Goal: Task Accomplishment & Management: Complete application form

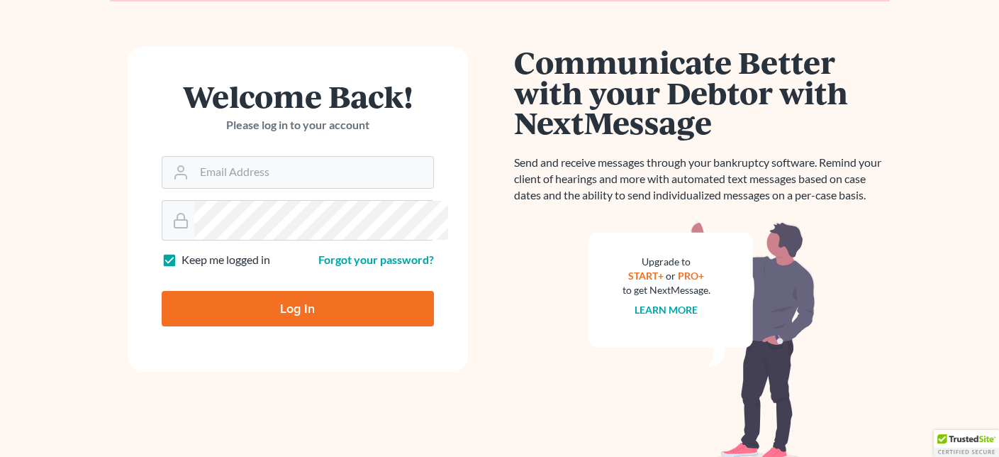
scroll to position [142, 0]
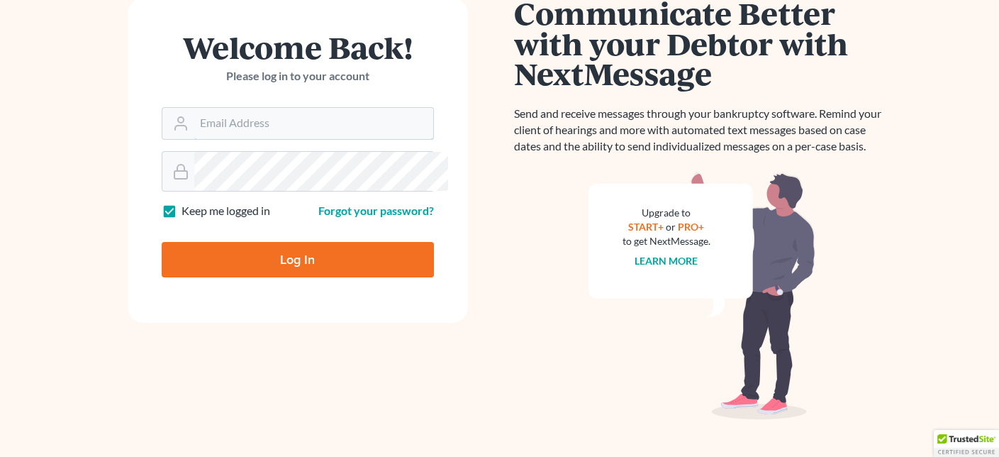
type input "[PERSON_NAME][EMAIL_ADDRESS][DOMAIN_NAME]"
click at [306, 277] on input "Log In" at bounding box center [298, 259] width 272 height 35
type input "Thinking..."
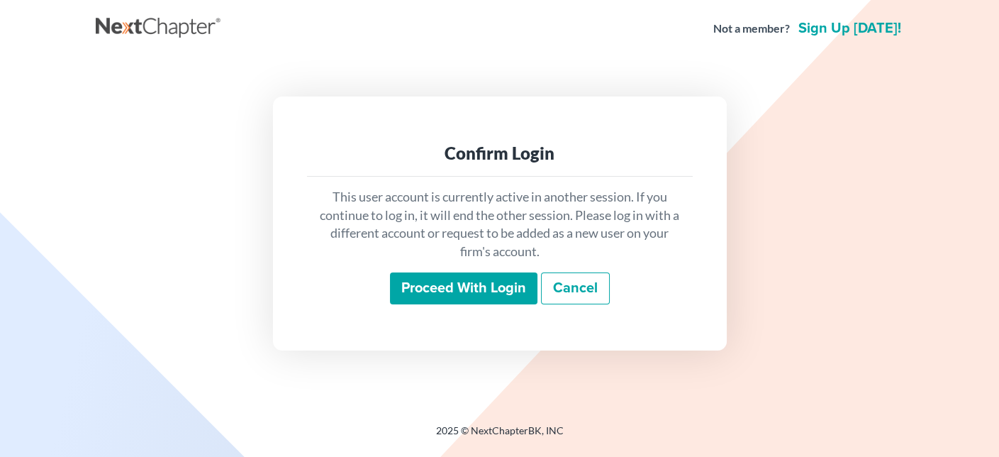
click at [480, 305] on input "Proceed with login" at bounding box center [464, 288] width 148 height 33
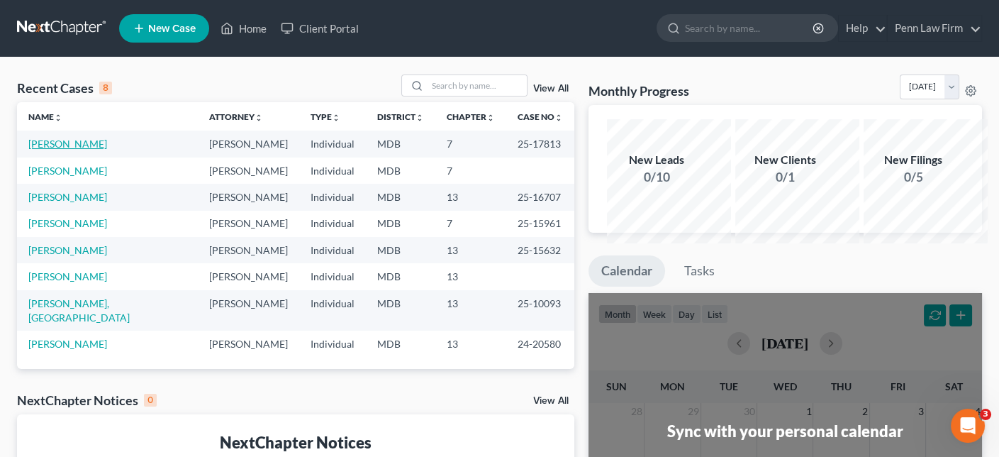
click at [89, 150] on link "Jones, Phyllis" at bounding box center [67, 144] width 79 height 12
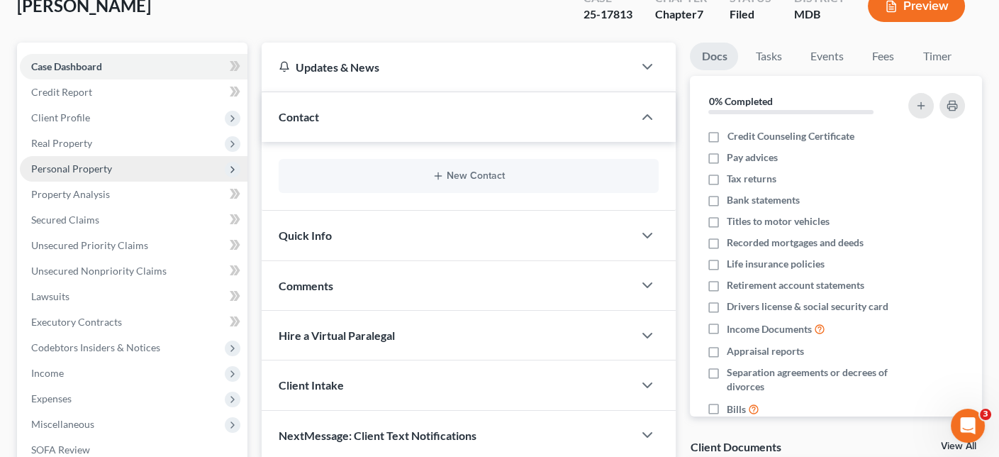
scroll to position [126, 0]
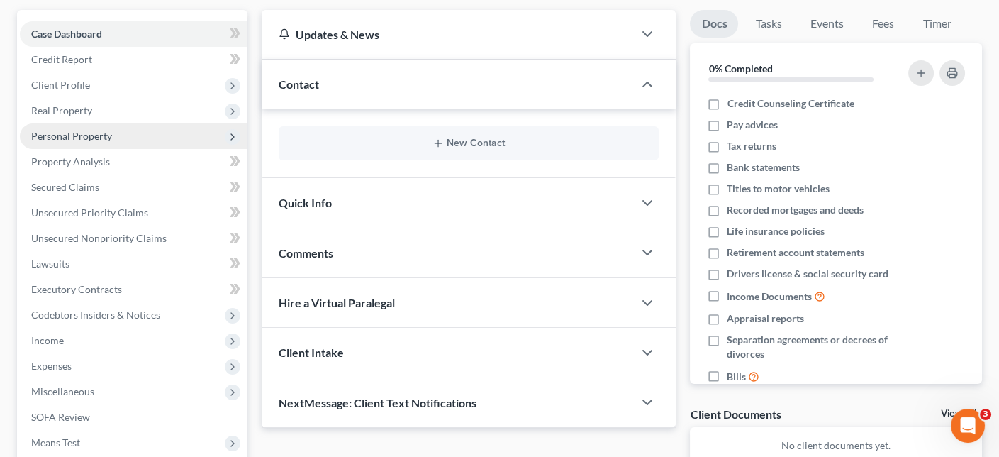
click at [107, 142] on span "Personal Property" at bounding box center [71, 136] width 81 height 12
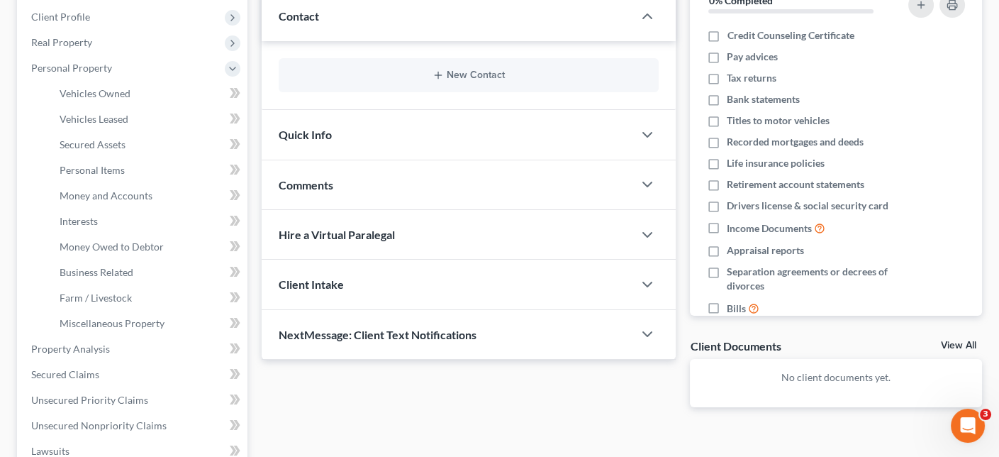
scroll to position [268, 0]
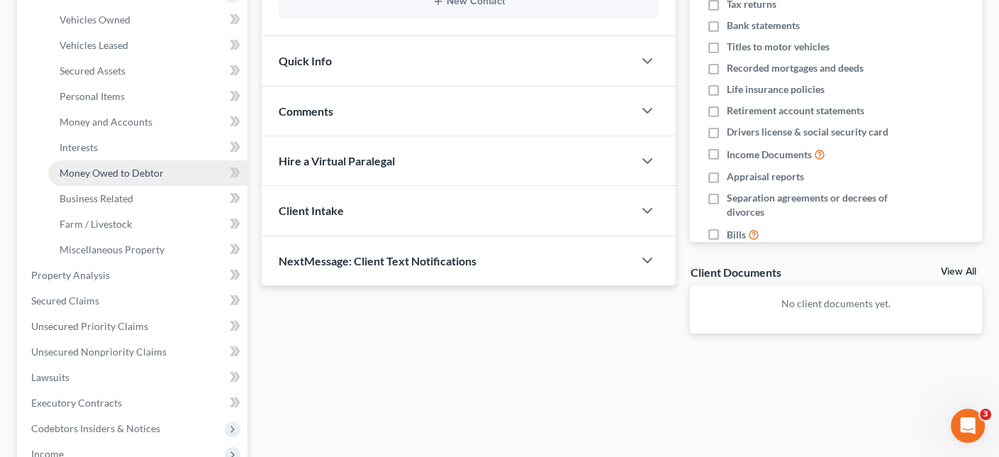
click at [125, 179] on span "Money Owed to Debtor" at bounding box center [112, 173] width 104 height 12
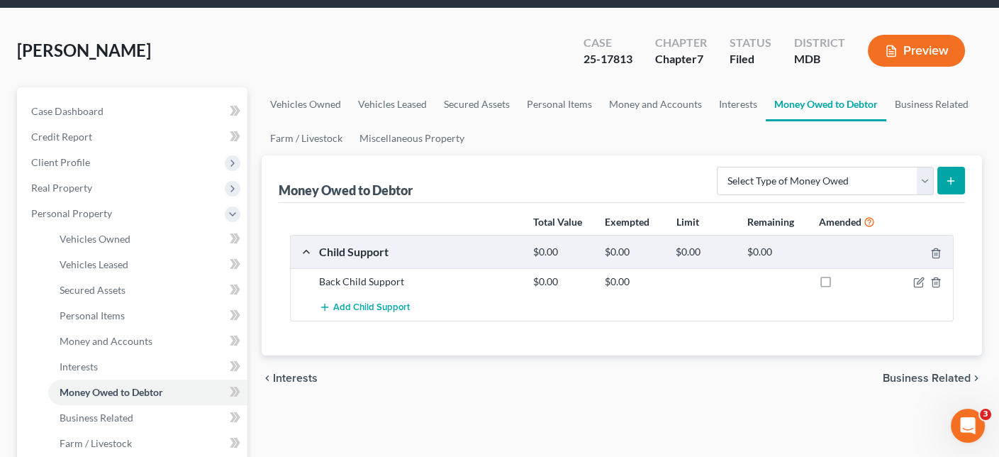
scroll to position [142, 0]
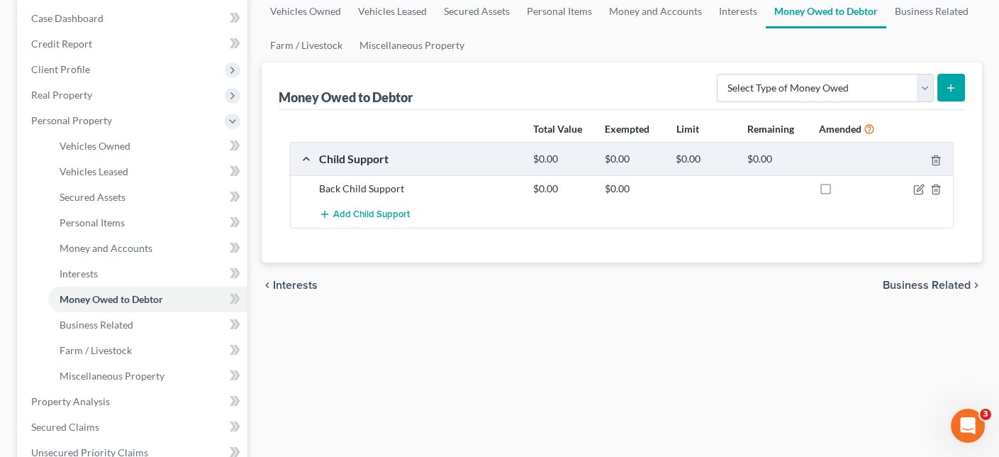
click at [945, 101] on button "submit" at bounding box center [951, 88] width 28 height 28
click at [906, 102] on select "Select Type of Money Owed Accounts Receivable Alimony Child Support Claims Agai…" at bounding box center [825, 88] width 217 height 28
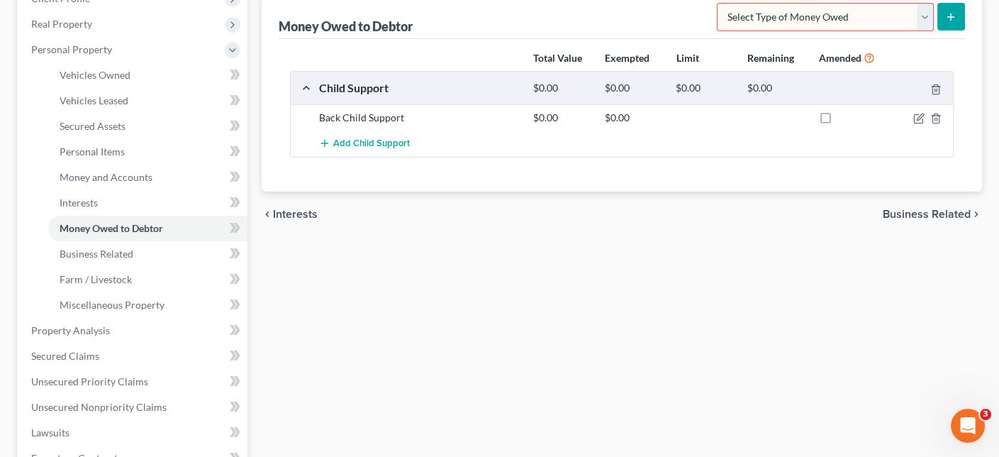
click at [902, 31] on select "Select Type of Money Owed Accounts Receivable Alimony Child Support Claims Agai…" at bounding box center [825, 17] width 217 height 28
click at [910, 31] on select "Select Type of Money Owed Accounts Receivable Alimony Child Support Claims Agai…" at bounding box center [825, 17] width 217 height 28
click at [489, 237] on div "chevron_left Interests Business Related chevron_right" at bounding box center [622, 213] width 720 height 45
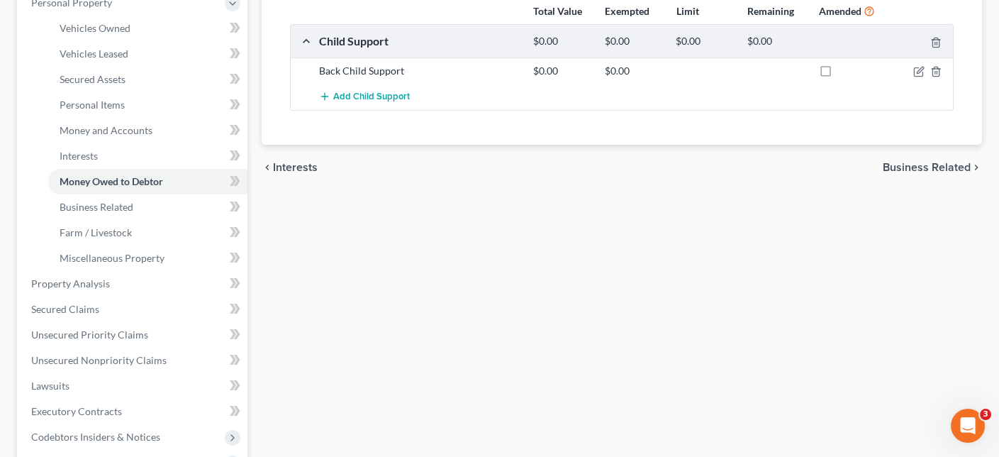
scroll to position [284, 0]
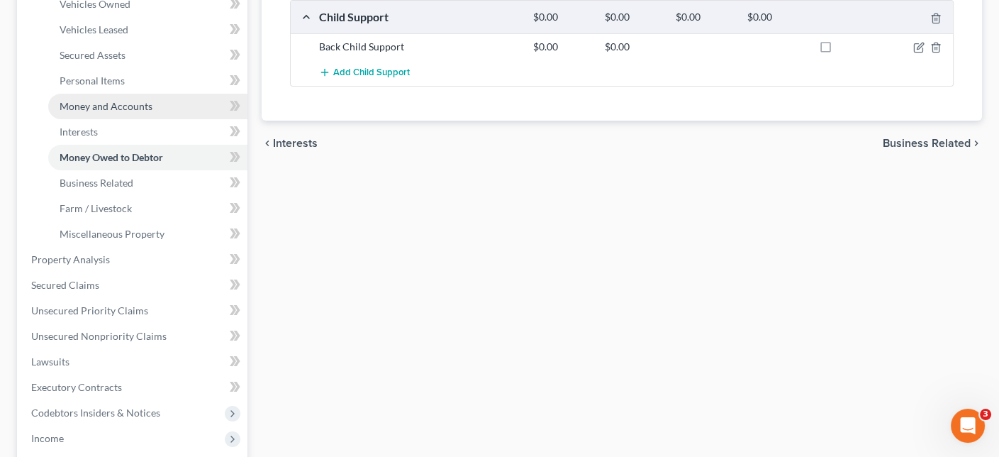
click at [104, 119] on link "Money and Accounts" at bounding box center [147, 107] width 199 height 26
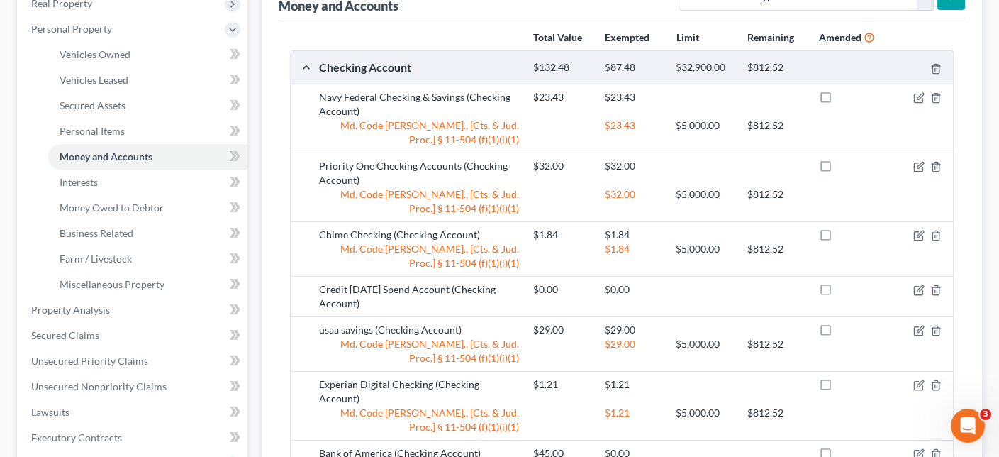
scroll to position [142, 0]
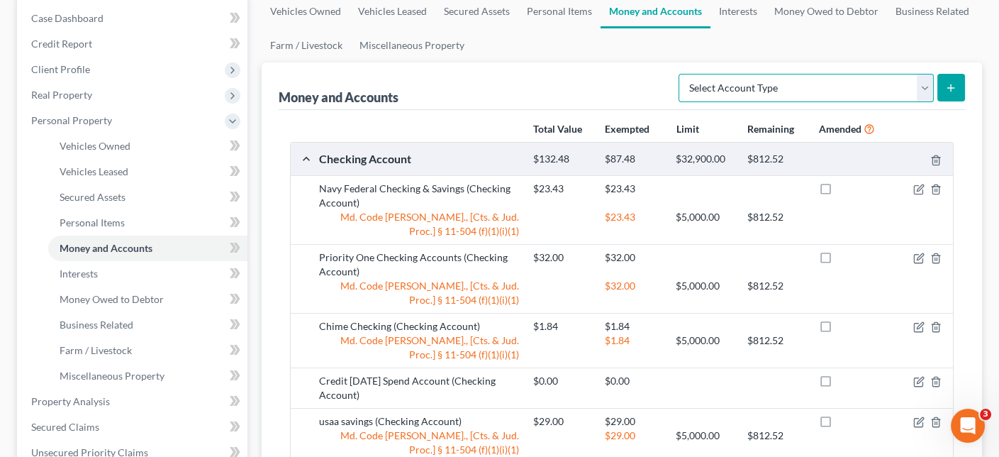
click at [906, 102] on select "Select Account Type Brokerage Cash on Hand Certificates of Deposit Checking Acc…" at bounding box center [806, 88] width 255 height 28
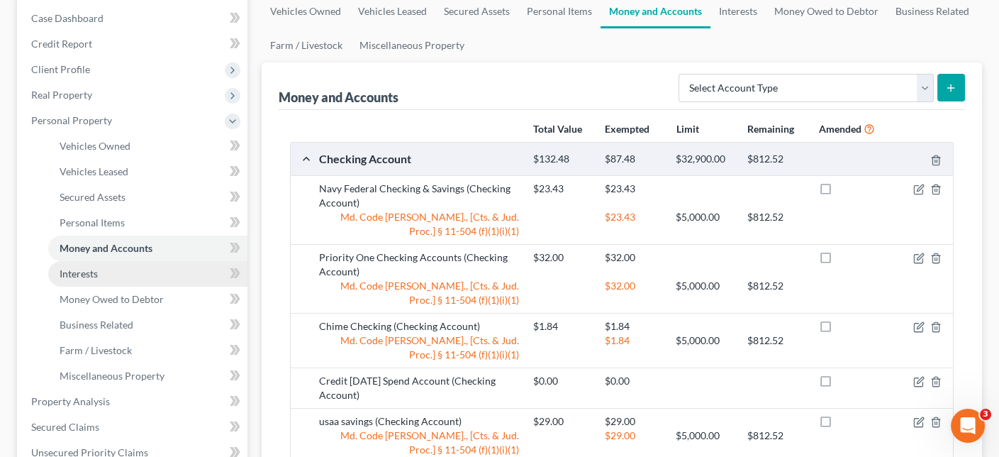
click at [96, 279] on span "Interests" at bounding box center [79, 273] width 38 height 12
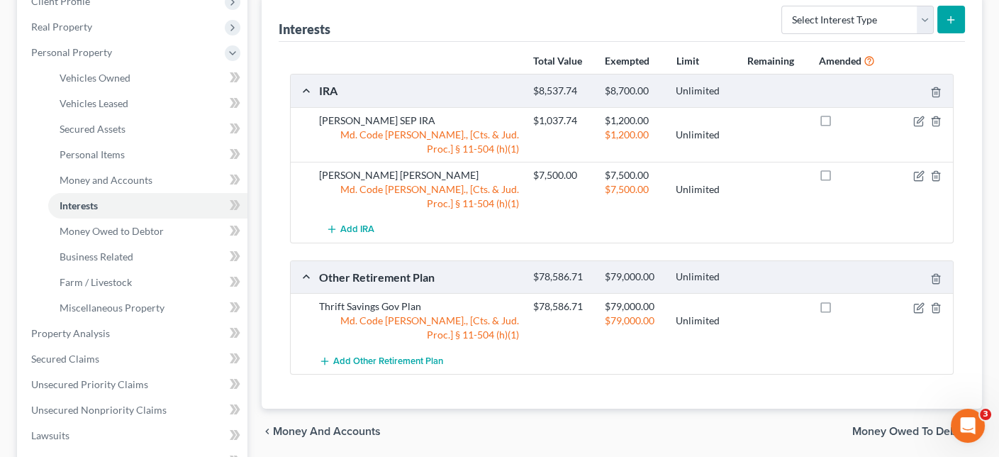
scroll to position [213, 0]
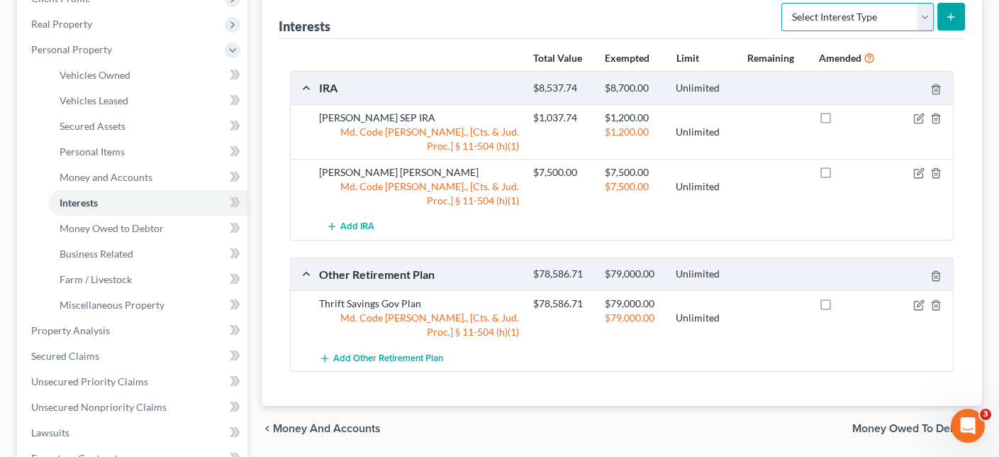
click at [906, 31] on select "Select Interest Type 401K Annuity Bond Education IRA Government Bond Government…" at bounding box center [857, 17] width 152 height 28
click at [36, 307] on ul "Vehicles Owned Vehicles Leased Machinery and Vehicles Office Related" at bounding box center [134, 189] width 228 height 255
click at [88, 234] on span "Money Owed to Debtor" at bounding box center [112, 228] width 104 height 12
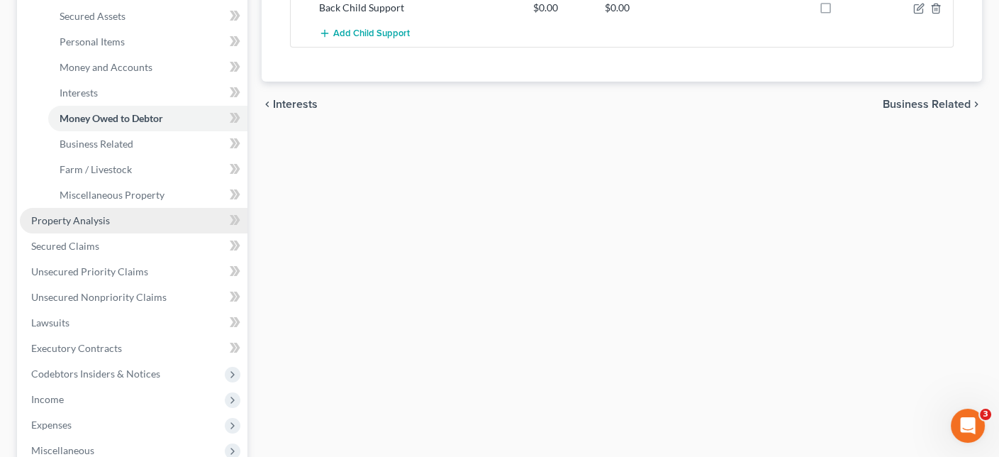
scroll to position [355, 0]
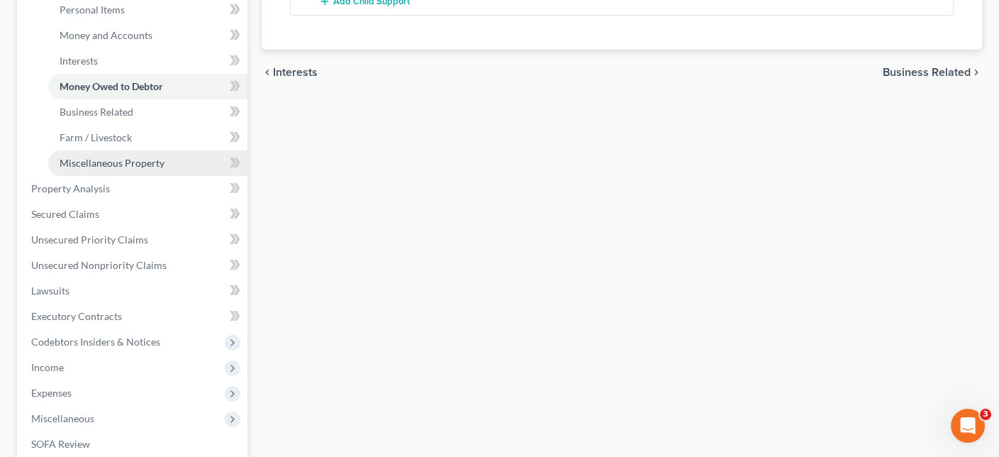
click at [138, 169] on span "Miscellaneous Property" at bounding box center [112, 163] width 105 height 12
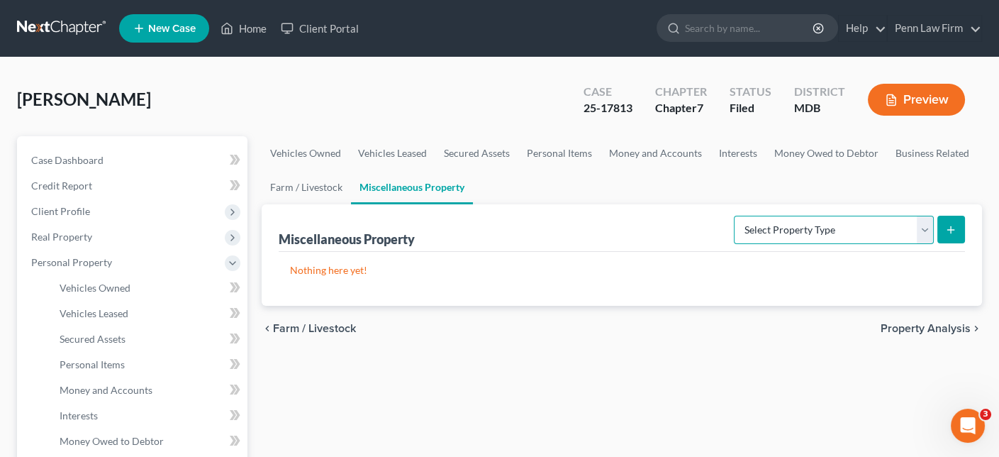
click at [888, 244] on select "Select Property Type Assigned for Creditor Benefit Within 1 Year Holding for An…" at bounding box center [834, 230] width 200 height 28
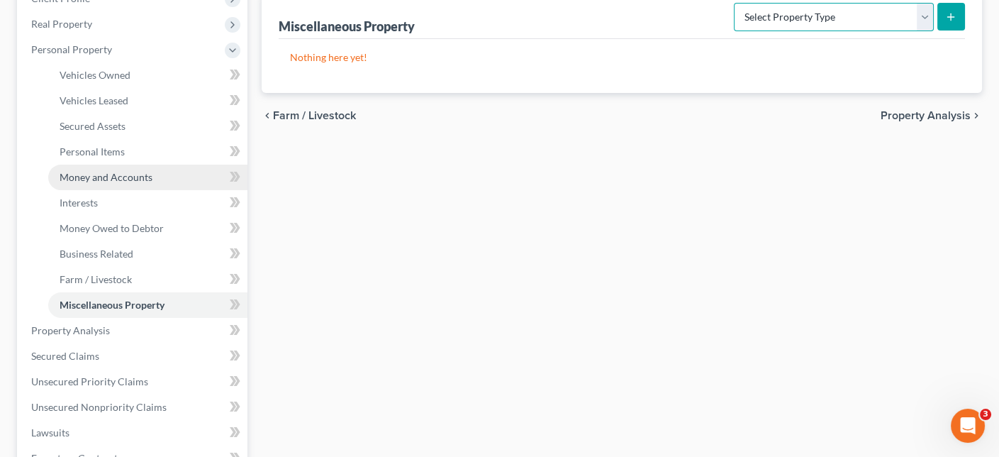
scroll to position [284, 0]
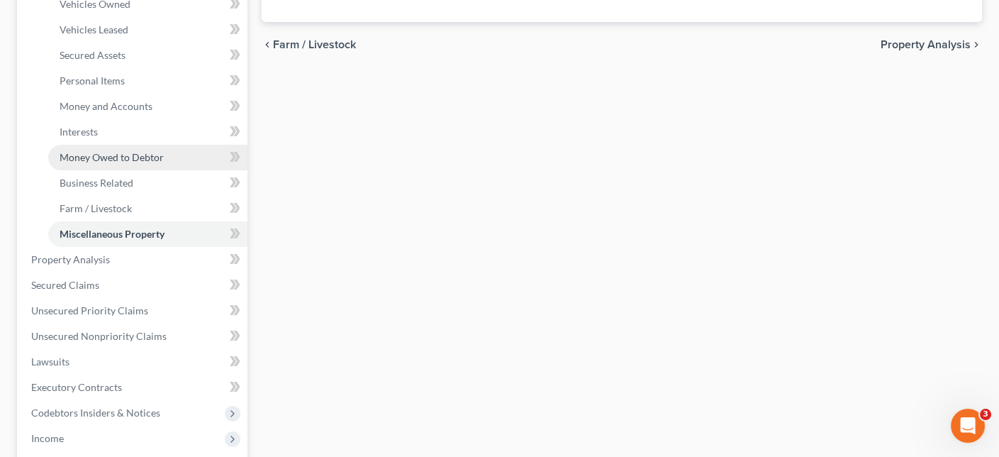
click at [142, 163] on span "Money Owed to Debtor" at bounding box center [112, 157] width 104 height 12
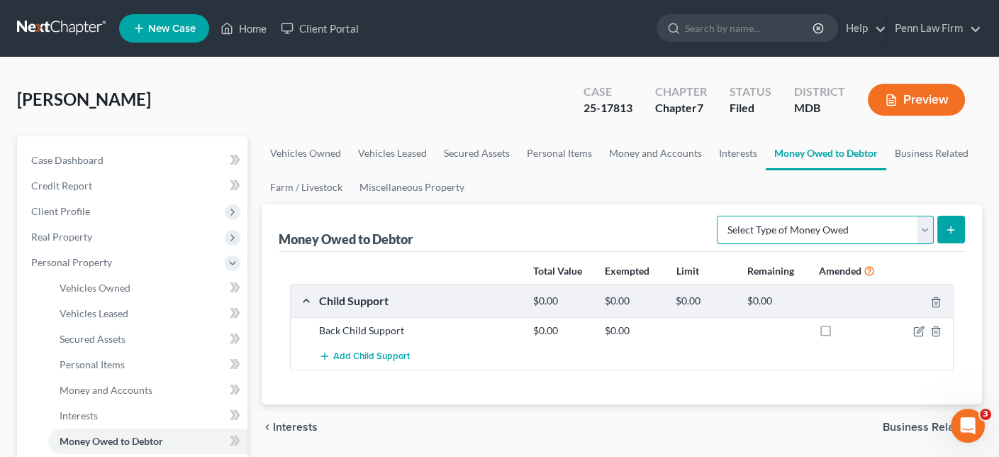
click at [812, 244] on select "Select Type of Money Owed Accounts Receivable Alimony Child Support Claims Agai…" at bounding box center [825, 230] width 217 height 28
select select "expected_tax_refund"
click at [717, 244] on select "Select Type of Money Owed Accounts Receivable Alimony Child Support Claims Agai…" at bounding box center [825, 230] width 217 height 28
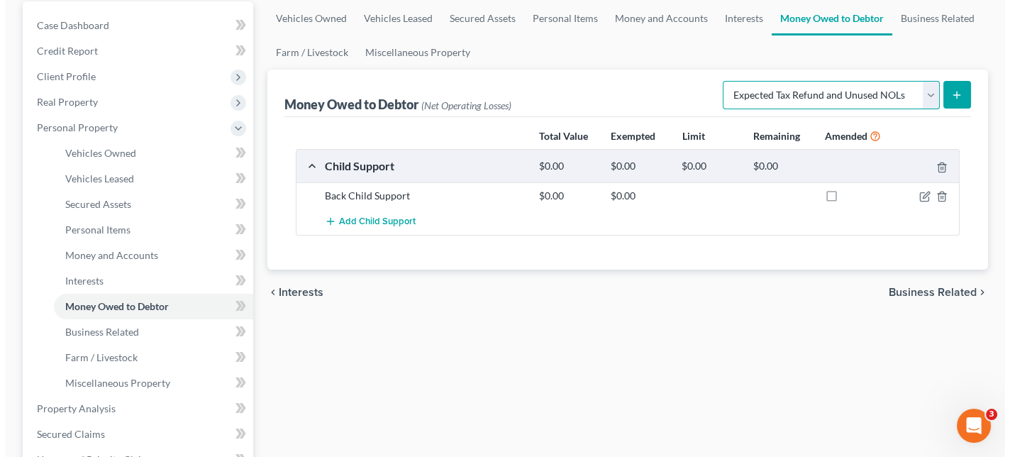
scroll to position [157, 0]
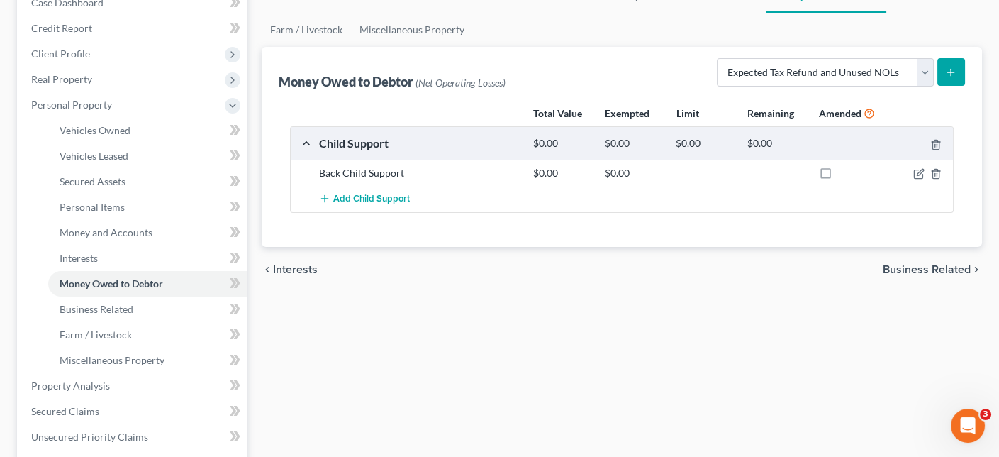
click at [945, 78] on icon "submit" at bounding box center [950, 72] width 11 height 11
select select "0"
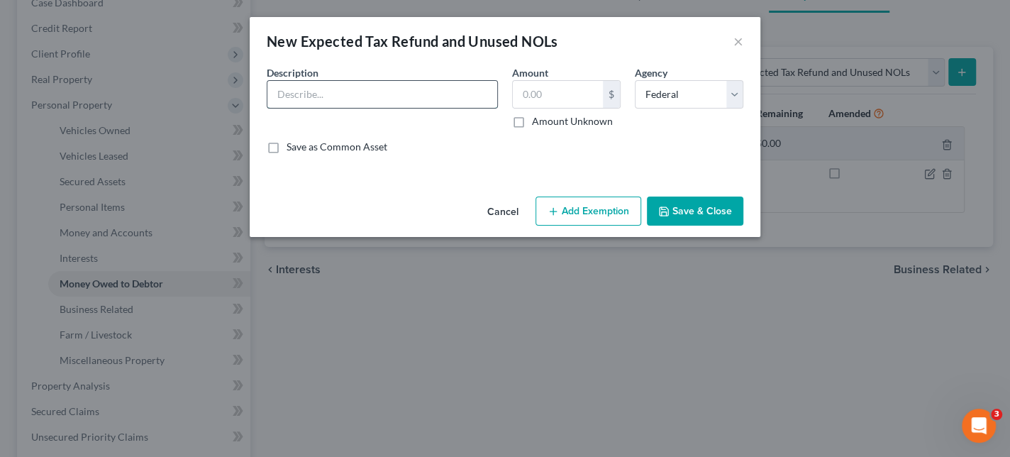
click at [267, 108] on input "text" at bounding box center [382, 94] width 230 height 27
type input "F"
type input "2"
type input "Federal Tax Refund for 2024"
click at [540, 108] on input "text" at bounding box center [558, 94] width 90 height 27
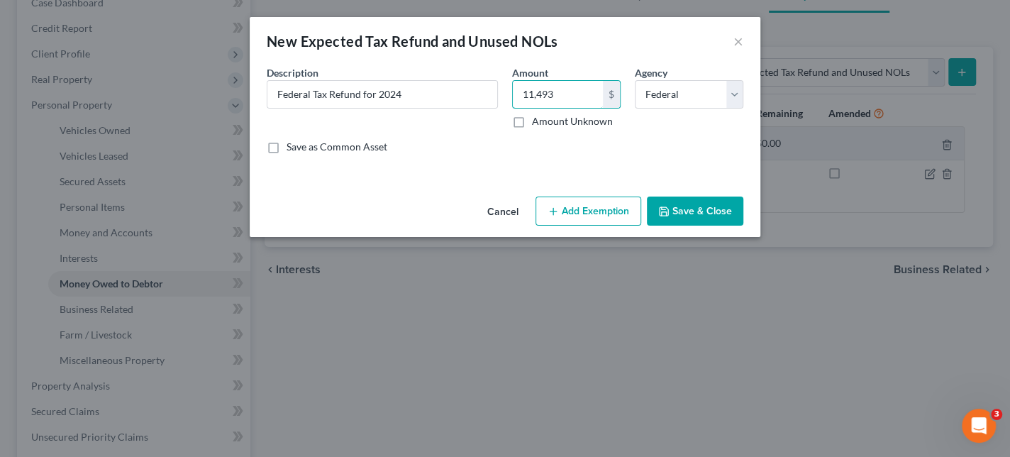
type input "11,493"
click at [580, 226] on button "Add Exemption" at bounding box center [588, 211] width 106 height 30
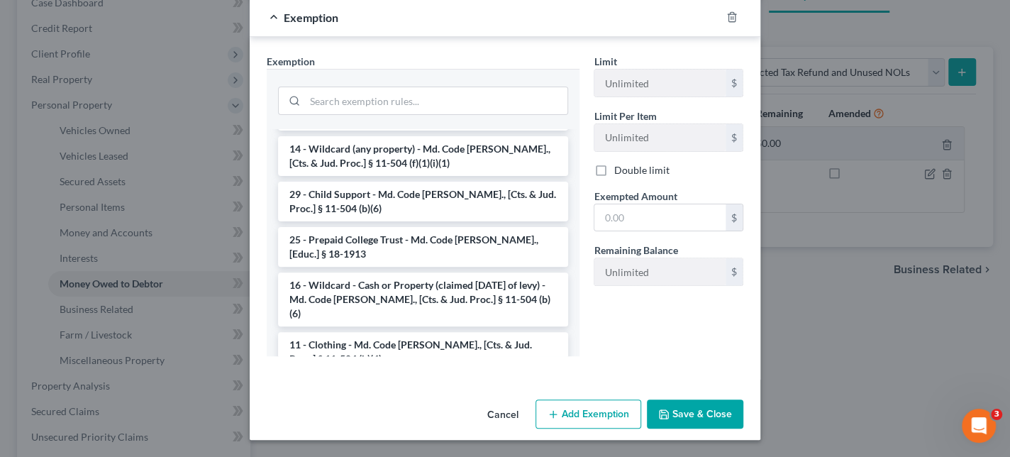
scroll to position [803, 0]
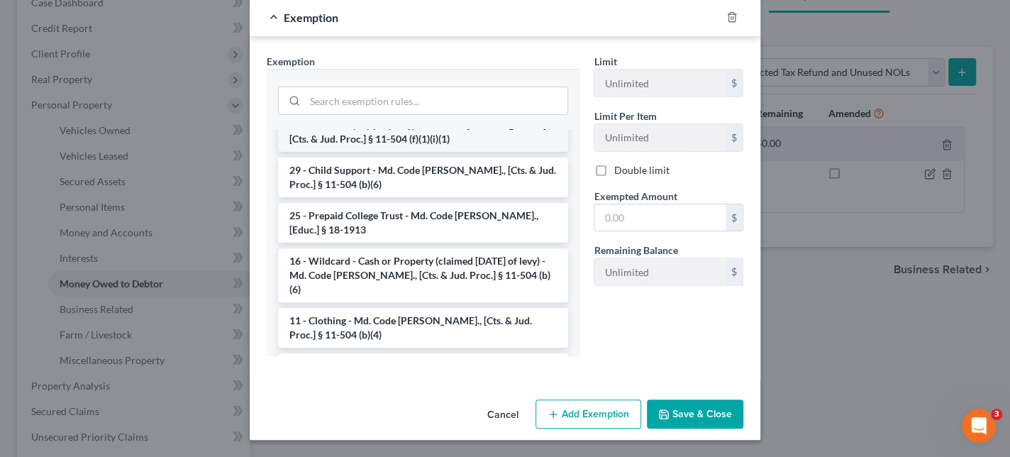
click at [338, 152] on li "14 - Wildcard (any property) - Md. Code Ann., [Cts. & Jud. Proc.] § 11-504 (f)(…" at bounding box center [423, 132] width 290 height 40
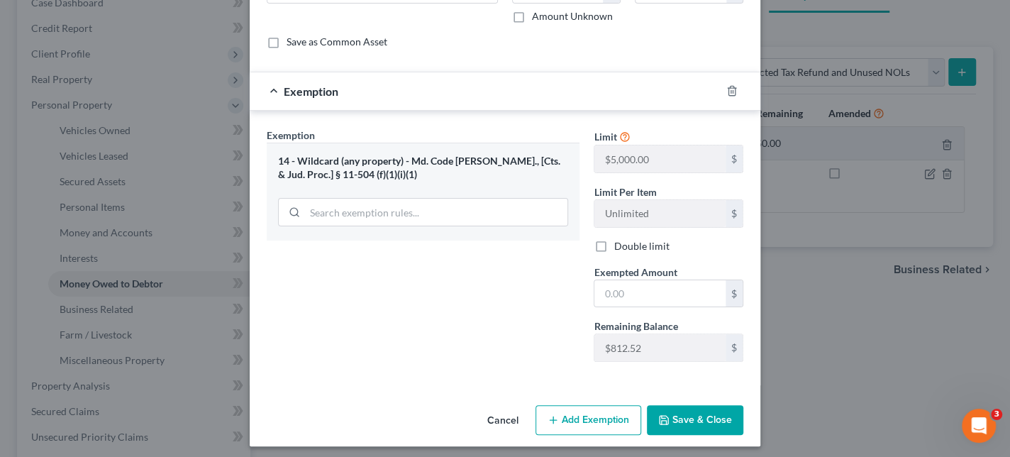
scroll to position [247, 0]
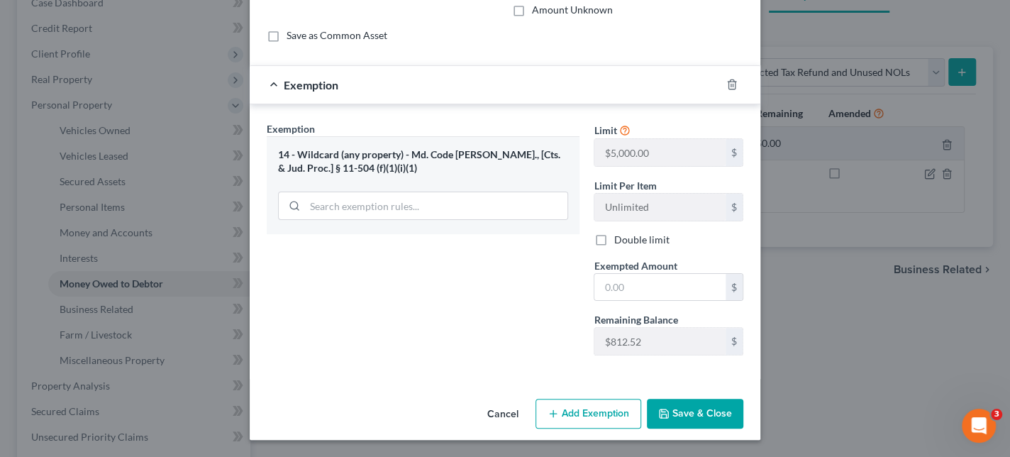
click at [599, 399] on button "Add Exemption" at bounding box center [588, 414] width 106 height 30
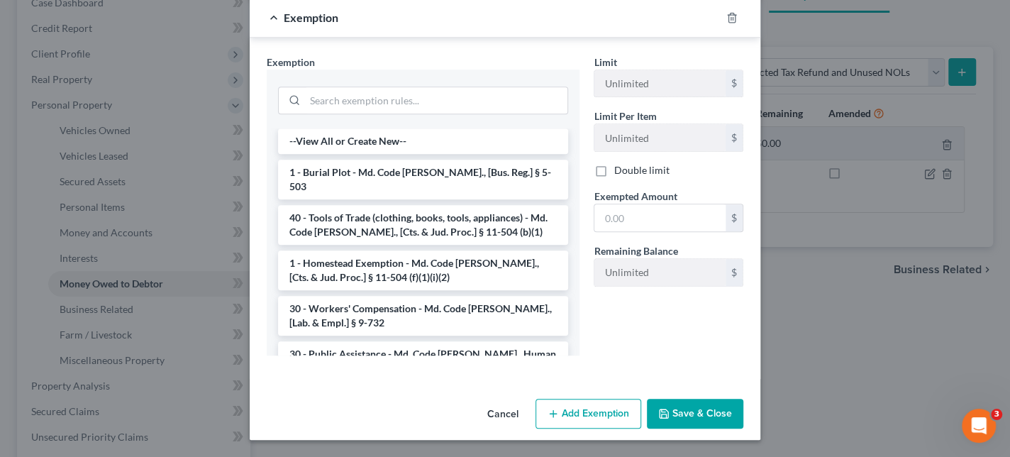
scroll to position [650, 0]
click at [305, 87] on input "search" at bounding box center [436, 100] width 262 height 27
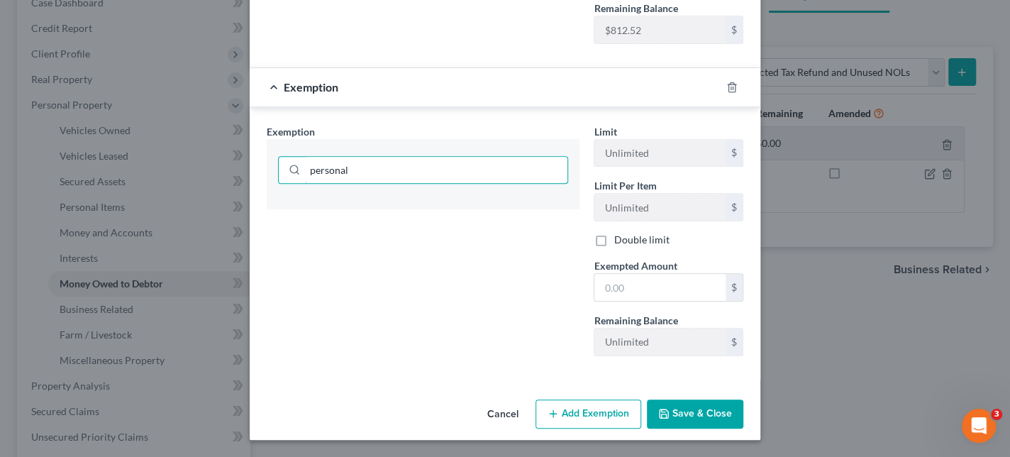
scroll to position [633, 0]
type input "personal"
click at [502, 401] on button "Cancel" at bounding box center [503, 415] width 54 height 28
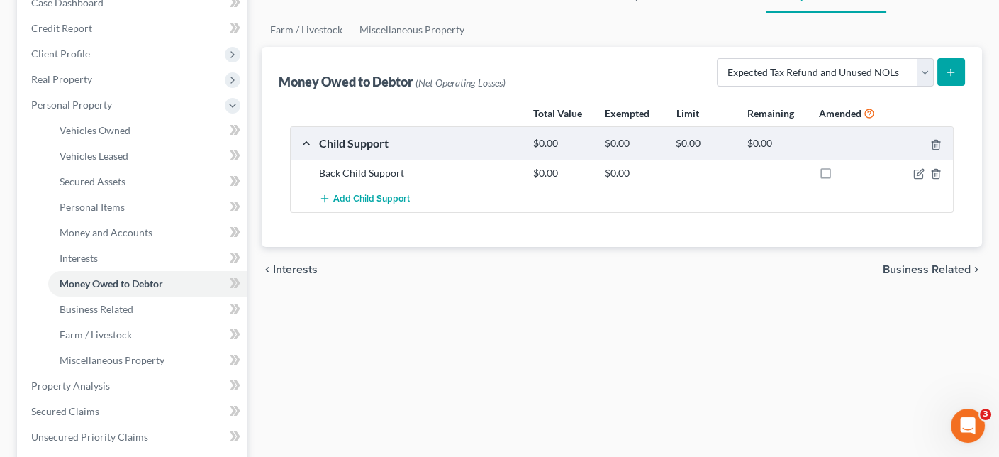
click at [945, 78] on icon "submit" at bounding box center [950, 72] width 11 height 11
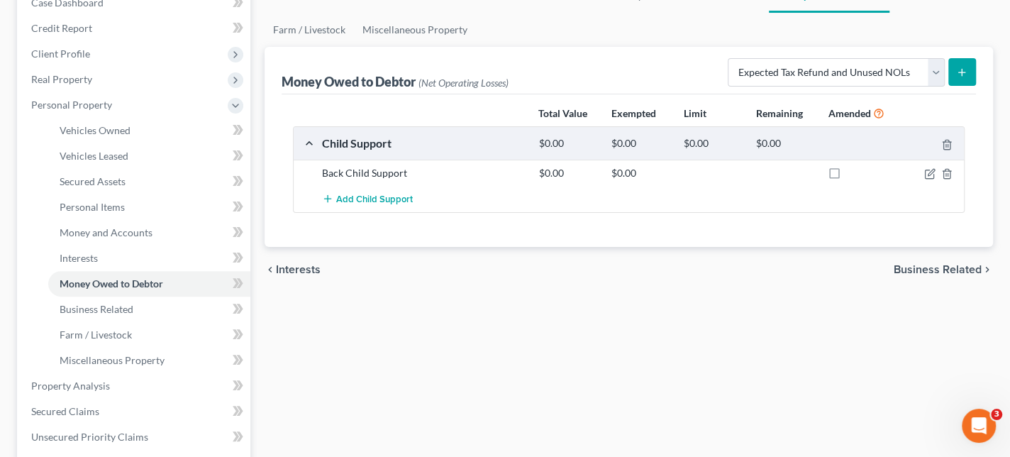
select select "0"
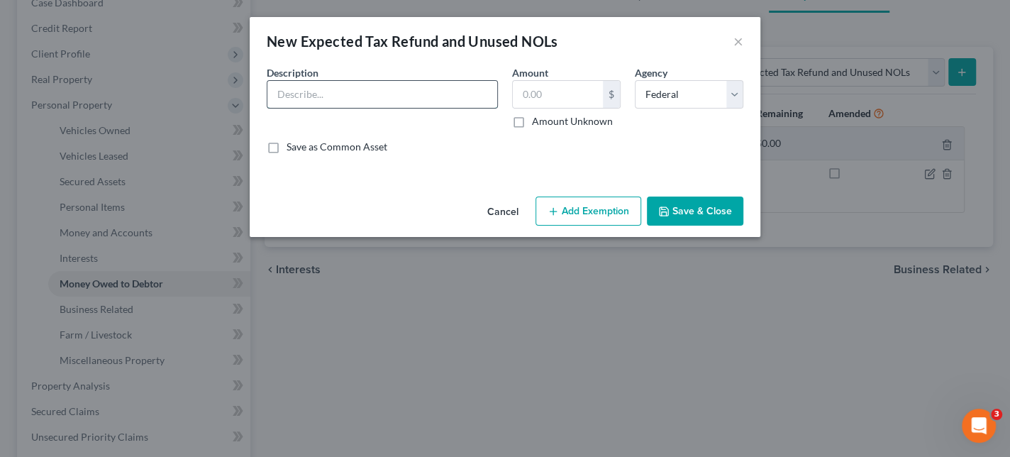
click at [452, 108] on input "text" at bounding box center [382, 94] width 230 height 27
type input "2024 Fed Tax Refund"
type input "11,493"
click at [603, 226] on button "Add Exemption" at bounding box center [588, 211] width 106 height 30
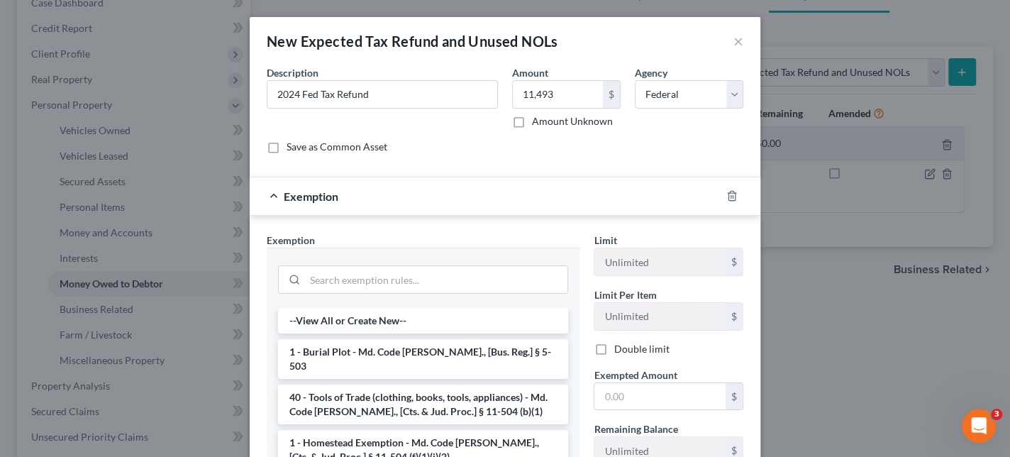
scroll to position [71, 0]
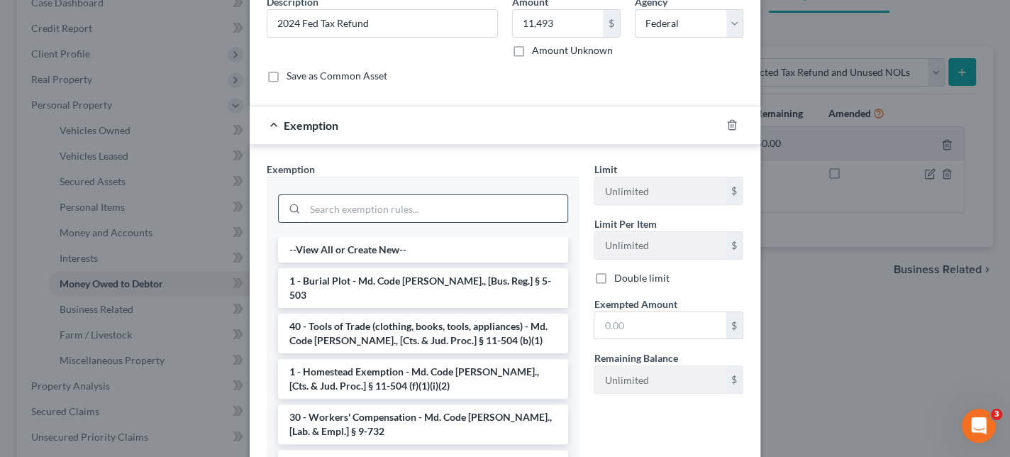
click at [305, 222] on input "search" at bounding box center [436, 208] width 262 height 27
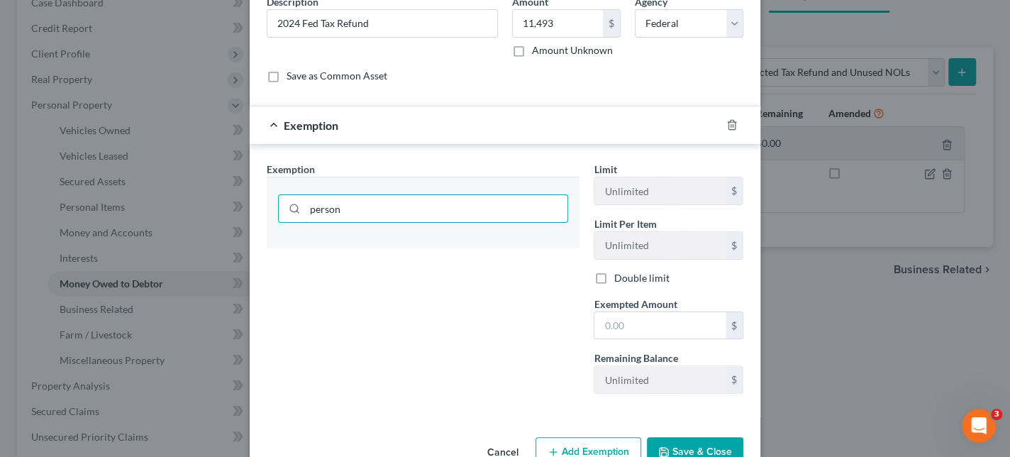
type input "person"
click at [344, 225] on div "Exemption * person" at bounding box center [423, 205] width 313 height 87
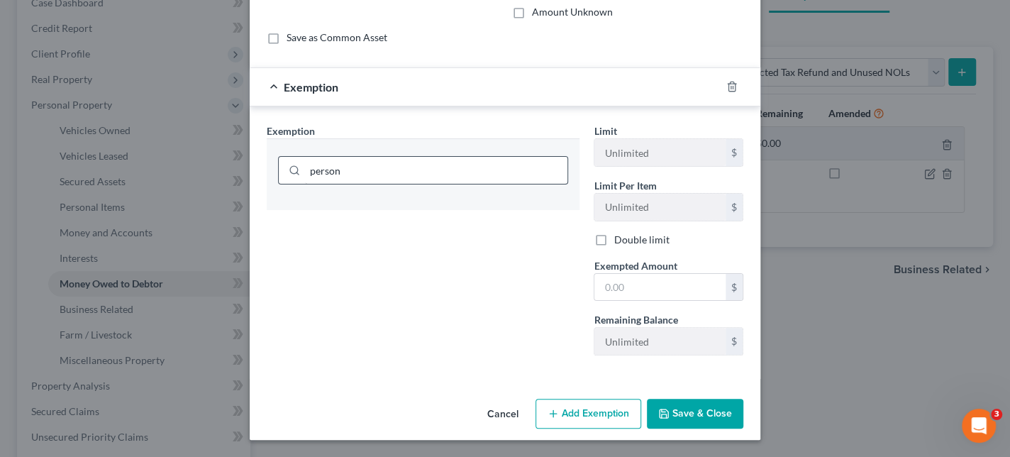
scroll to position [142, 0]
